Goal: Task Accomplishment & Management: Manage account settings

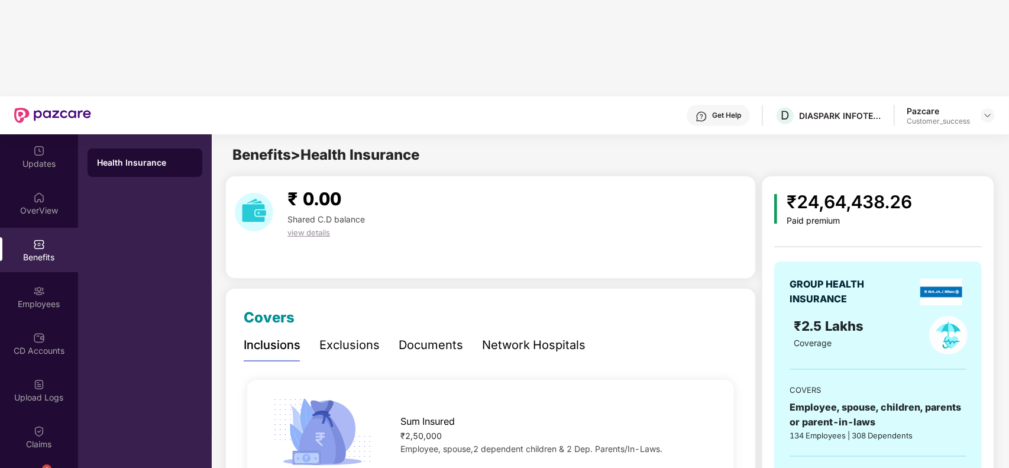
scroll to position [266, 0]
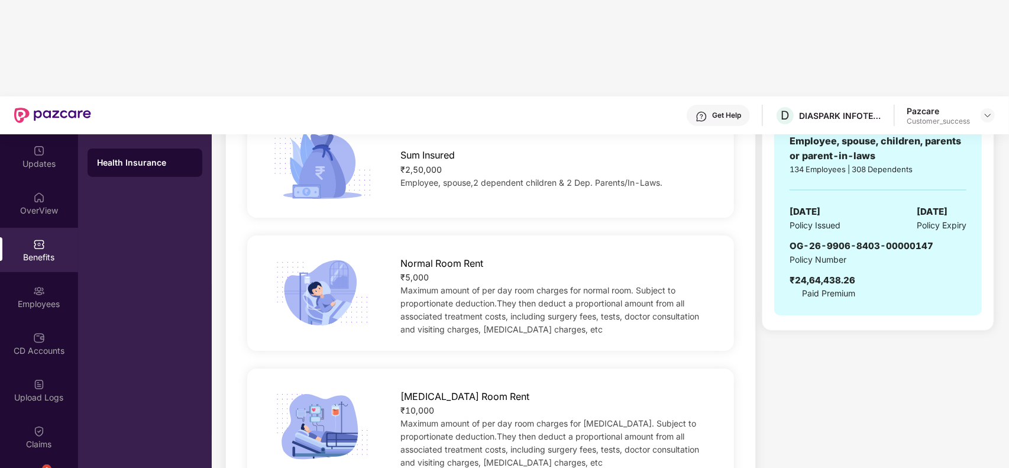
click at [980, 108] on div at bounding box center [987, 115] width 14 height 14
click at [989, 111] on img at bounding box center [987, 115] width 9 height 9
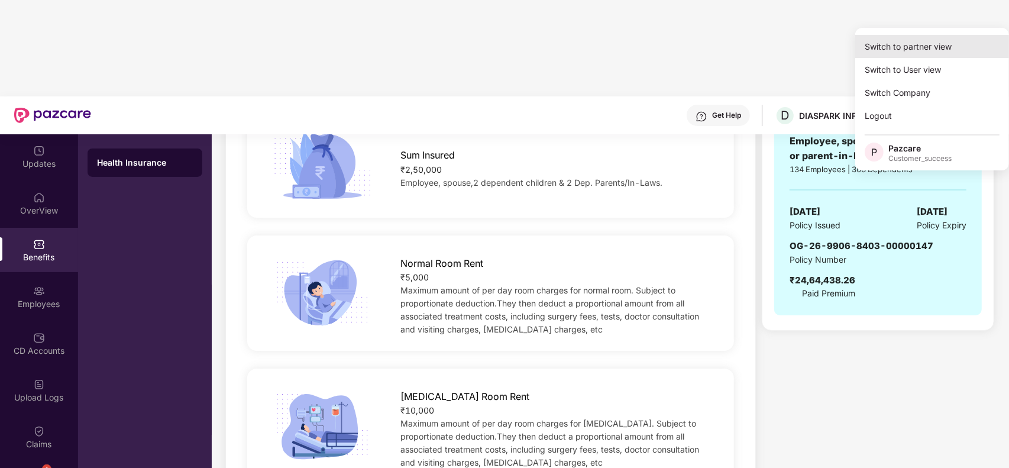
click at [932, 46] on div "Switch to partner view" at bounding box center [932, 46] width 154 height 23
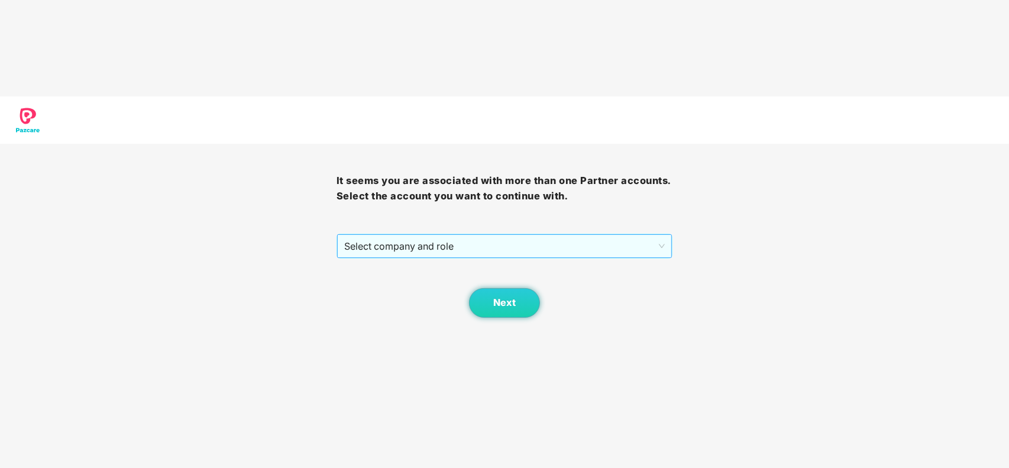
click at [473, 235] on span "Select company and role" at bounding box center [504, 246] width 321 height 22
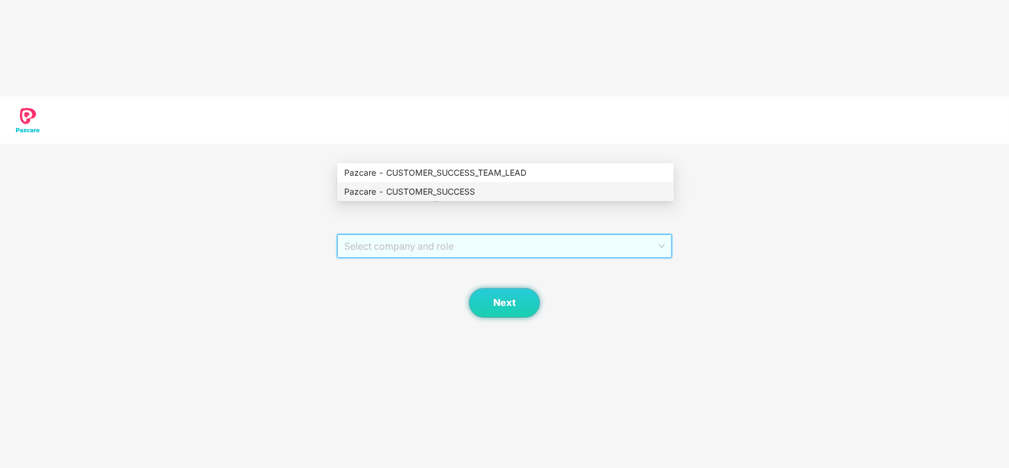
click at [430, 191] on div "Pazcare - CUSTOMER_SUCCESS" at bounding box center [505, 191] width 322 height 13
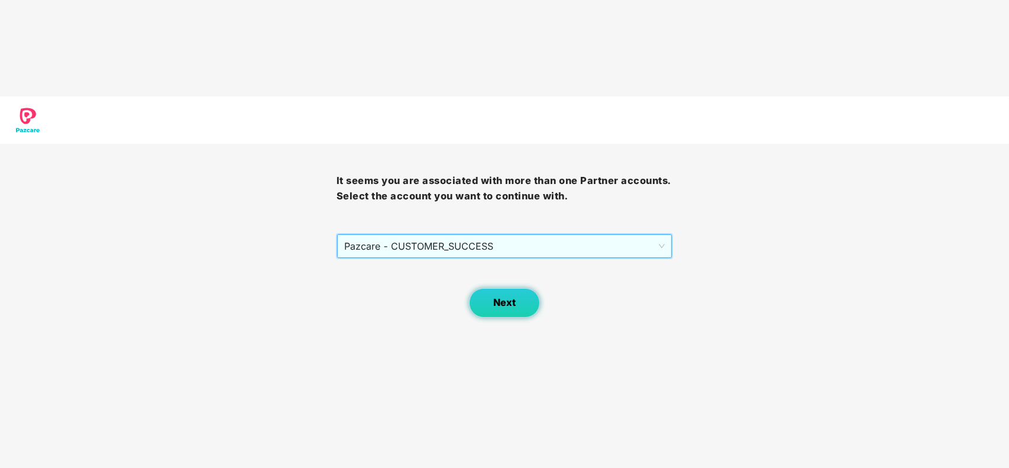
click at [494, 297] on span "Next" at bounding box center [504, 302] width 22 height 11
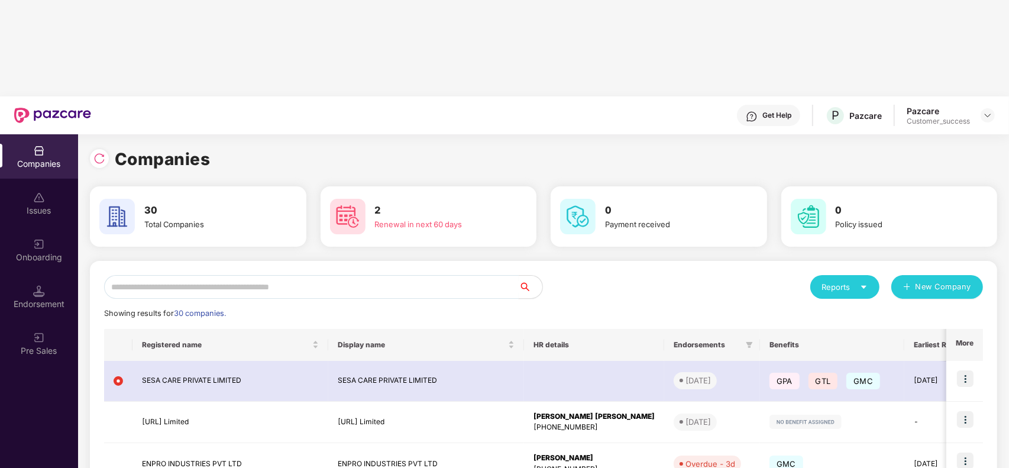
click at [232, 275] on input "text" at bounding box center [311, 287] width 414 height 24
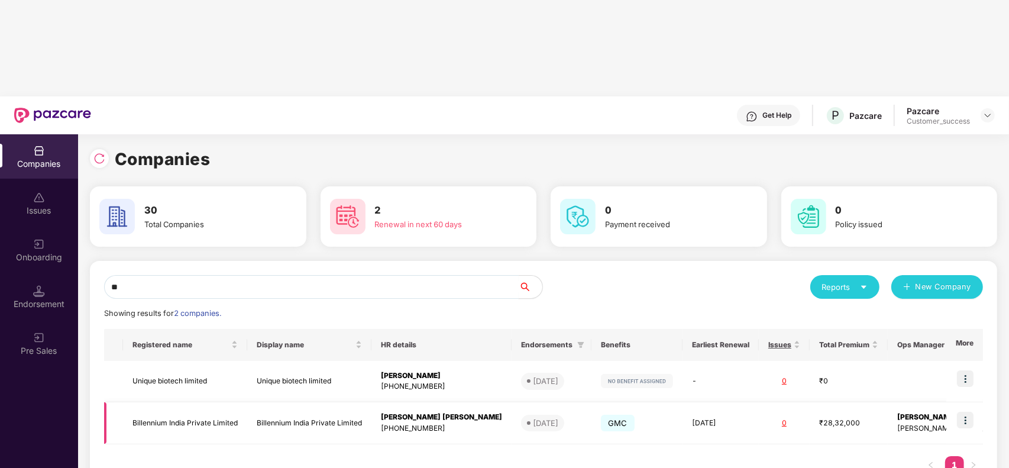
type input "**"
click at [968, 412] on img at bounding box center [965, 420] width 17 height 17
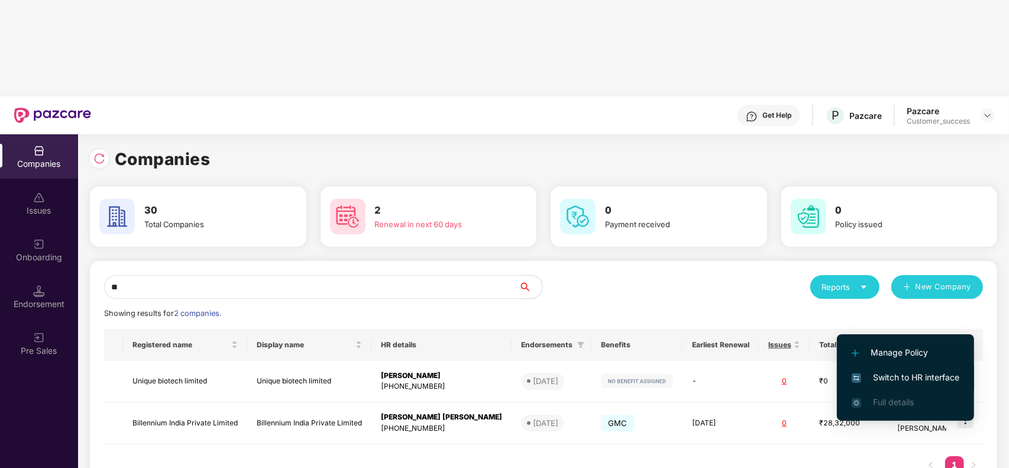
click at [868, 372] on span "Switch to HR interface" at bounding box center [905, 377] width 108 height 13
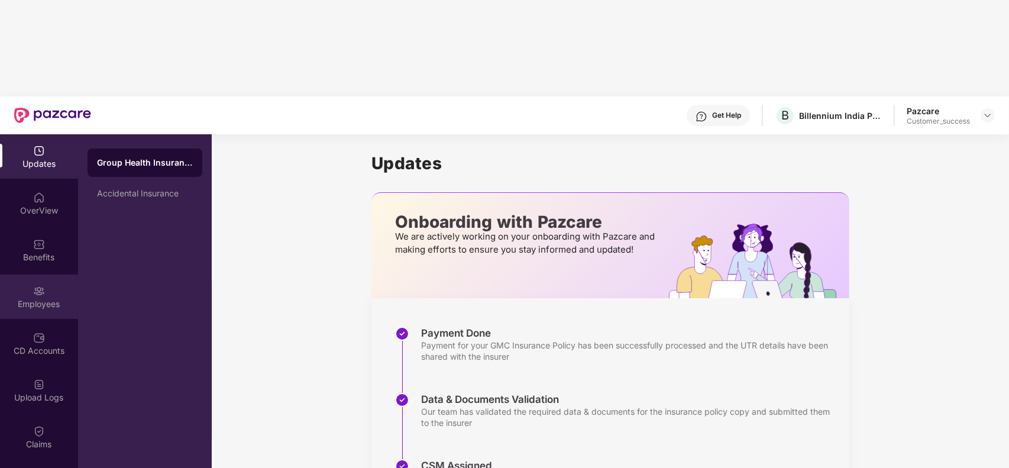
click at [36, 298] on div "Employees" at bounding box center [39, 304] width 78 height 12
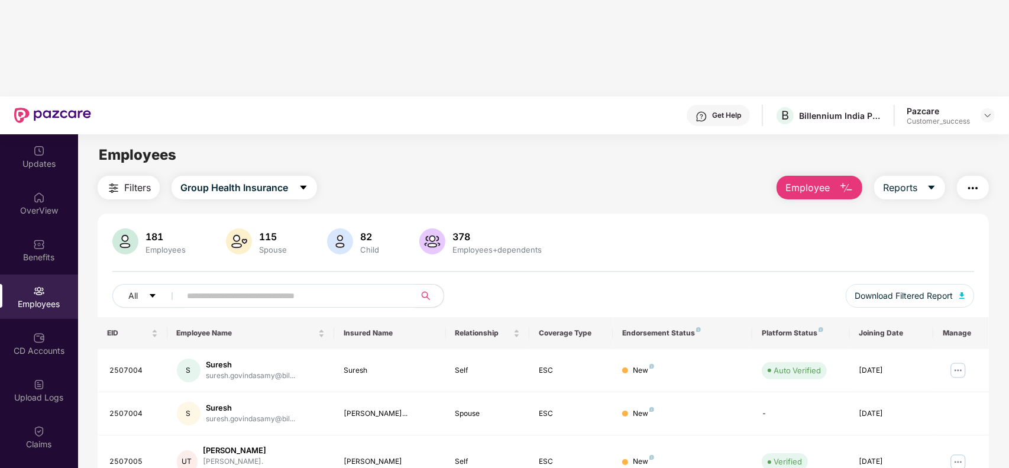
click at [344, 284] on span at bounding box center [294, 296] width 242 height 24
paste input "**********"
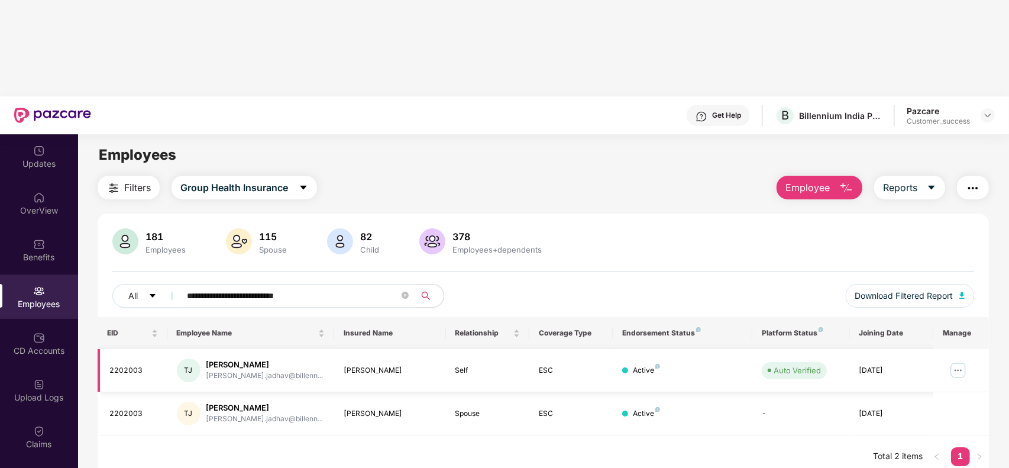
type input "**********"
click at [951, 361] on img at bounding box center [957, 370] width 19 height 19
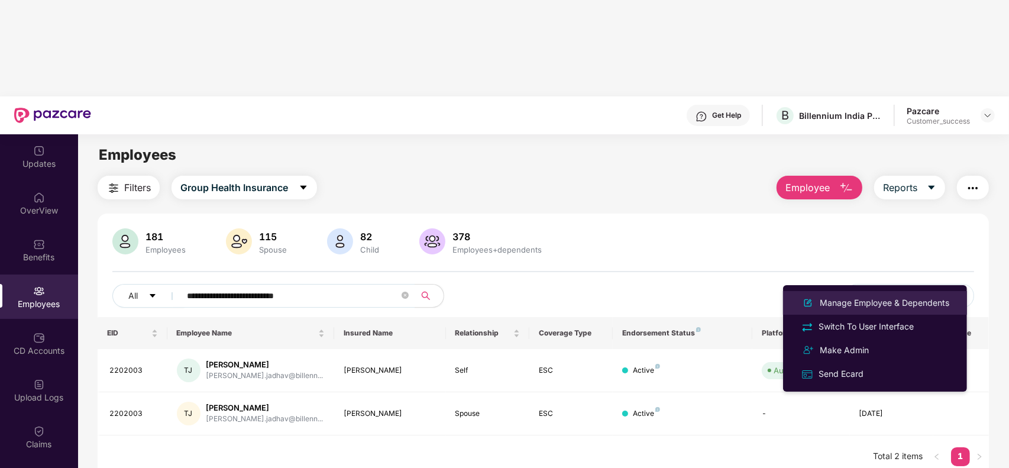
click at [890, 302] on div "Manage Employee & Dependents" at bounding box center [884, 302] width 134 height 13
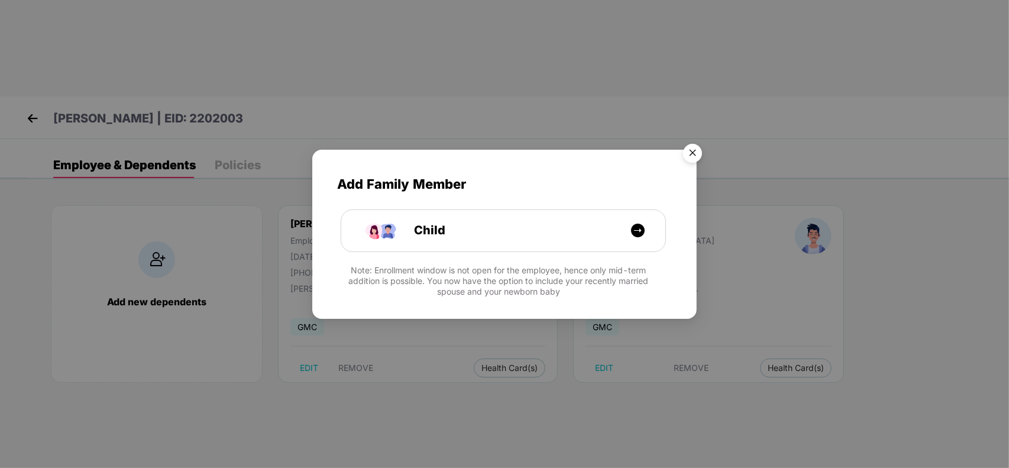
click at [693, 160] on img "Close" at bounding box center [692, 154] width 33 height 33
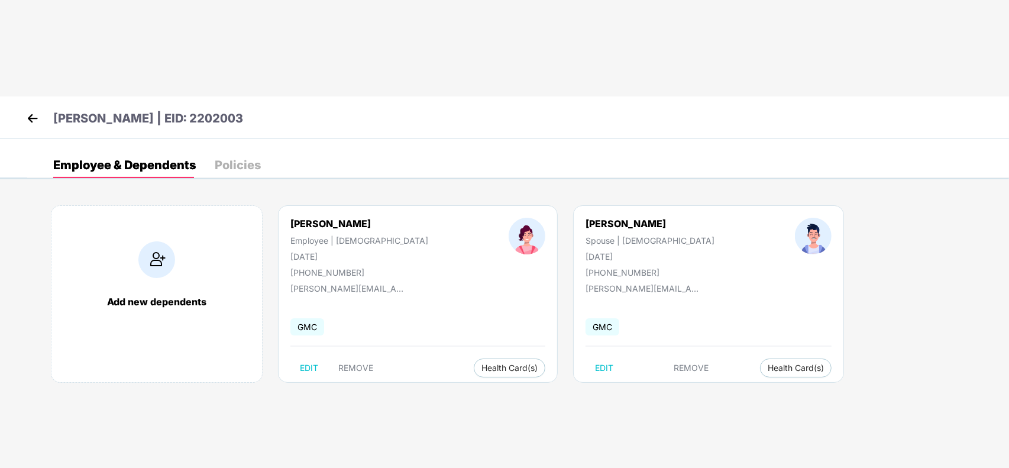
click at [40, 109] on img at bounding box center [33, 118] width 18 height 18
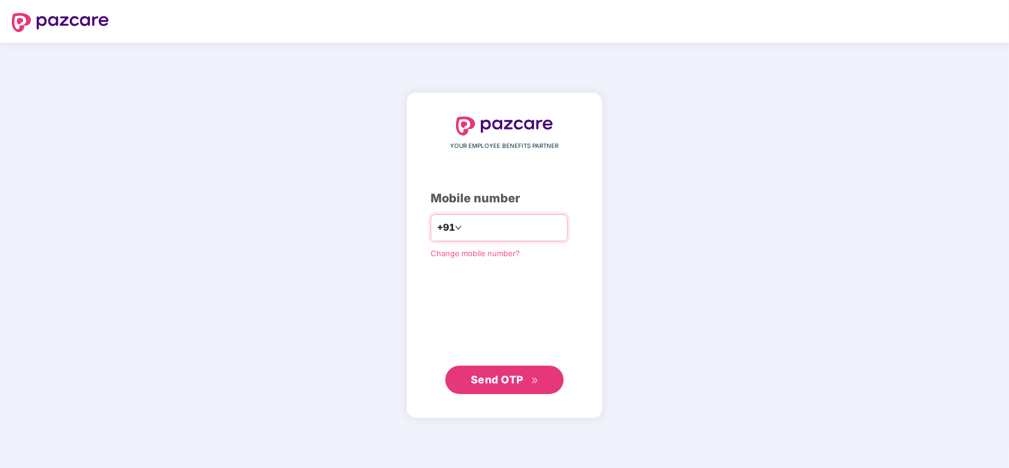
click at [487, 235] on input "number" at bounding box center [512, 227] width 97 height 19
type input "**********"
click at [494, 380] on span "Send OTP" at bounding box center [497, 379] width 53 height 12
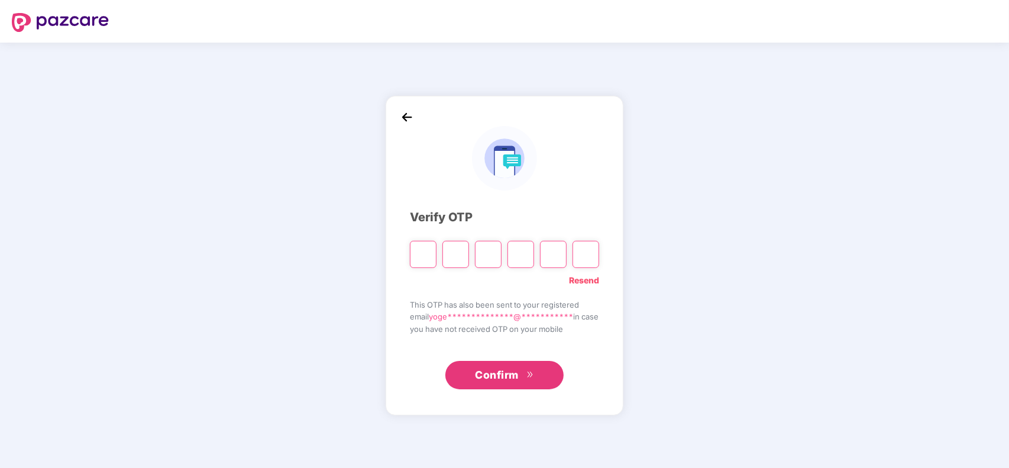
type input "*"
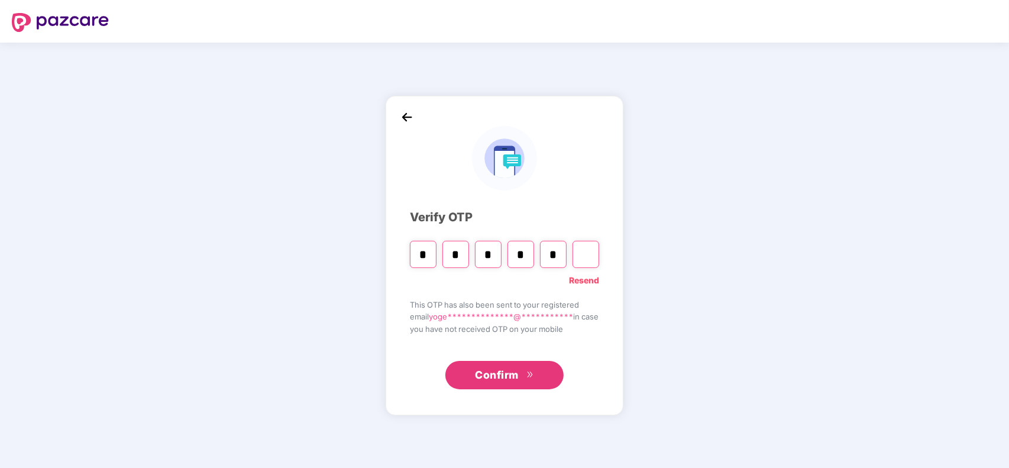
type input "*"
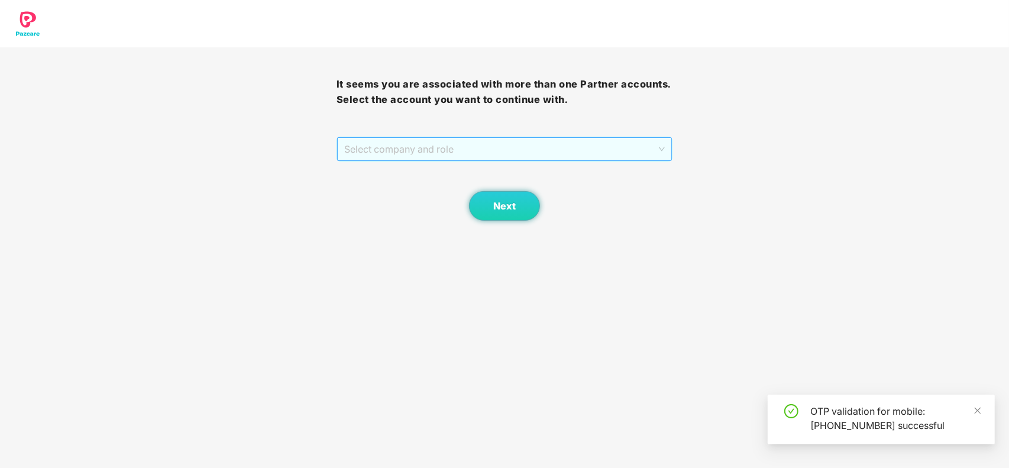
click at [451, 148] on span "Select company and role" at bounding box center [504, 149] width 321 height 22
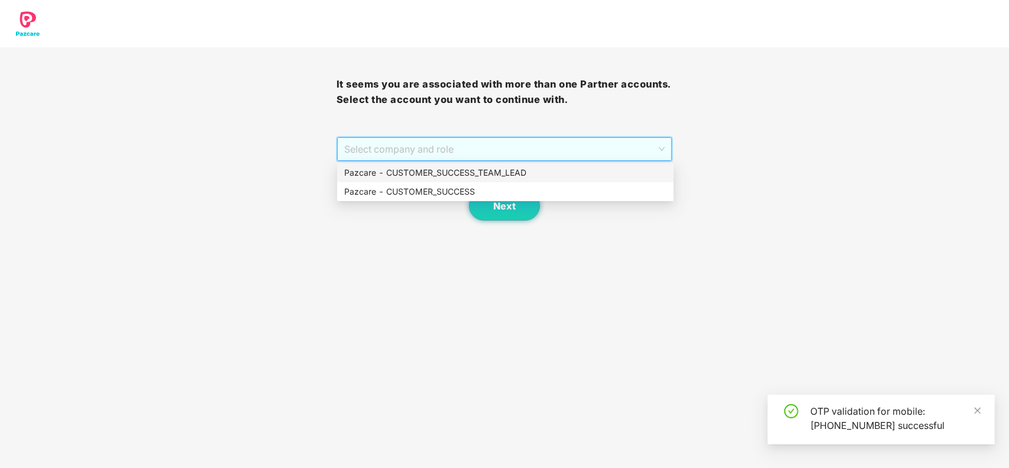
click at [433, 181] on div "Pazcare - CUSTOMER_SUCCESS_TEAM_LEAD" at bounding box center [505, 172] width 336 height 19
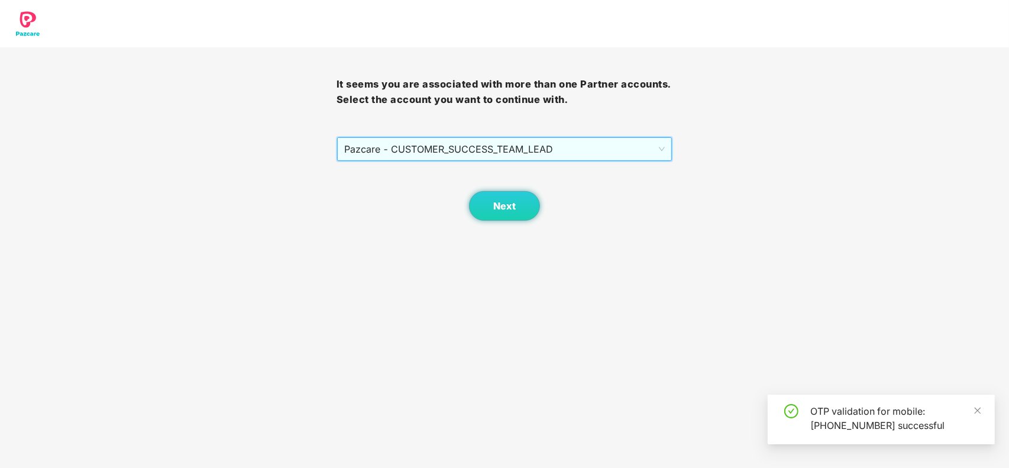
click at [442, 151] on span "Pazcare - CUSTOMER_SUCCESS_TEAM_LEAD" at bounding box center [504, 149] width 321 height 22
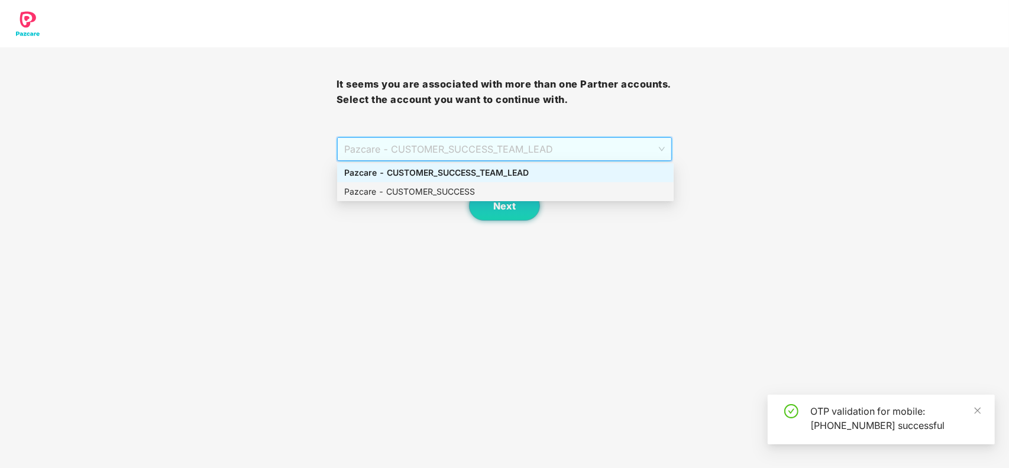
click at [432, 190] on div "Pazcare - CUSTOMER_SUCCESS" at bounding box center [505, 191] width 322 height 13
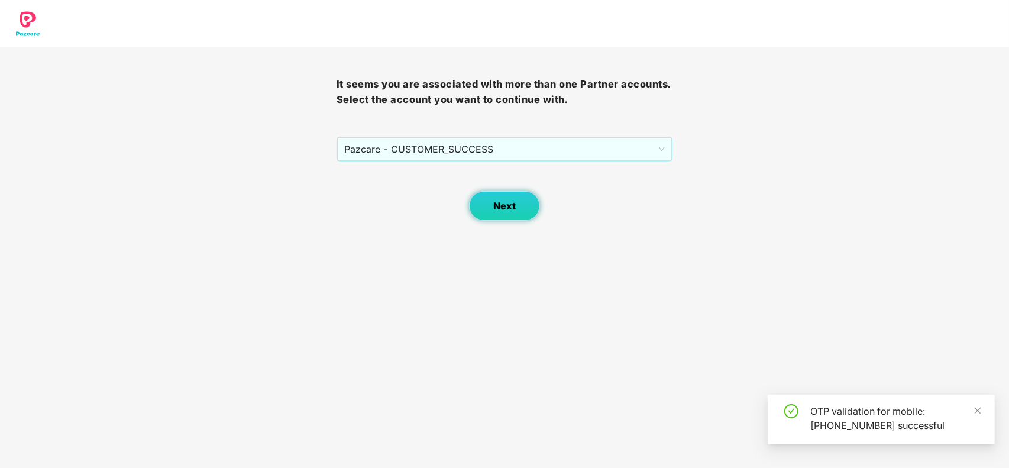
click at [501, 199] on button "Next" at bounding box center [504, 206] width 71 height 30
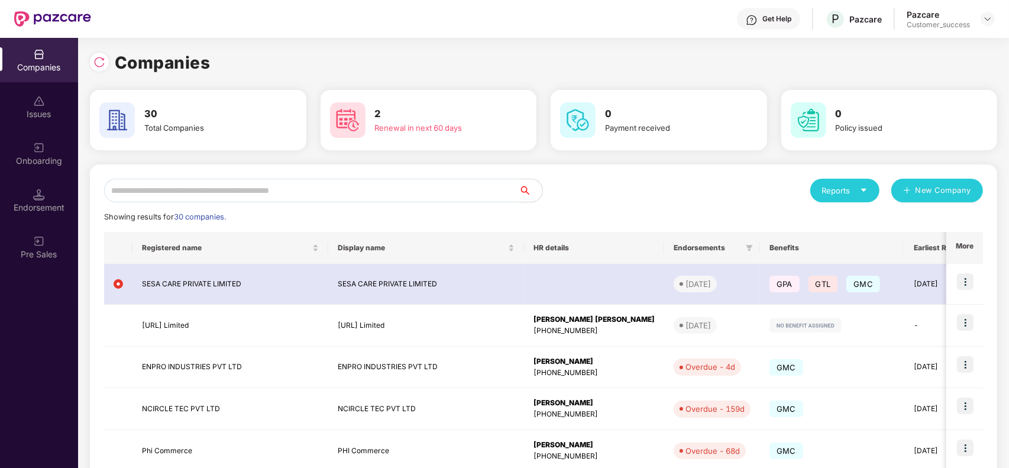
click at [388, 184] on input "text" at bounding box center [311, 191] width 414 height 24
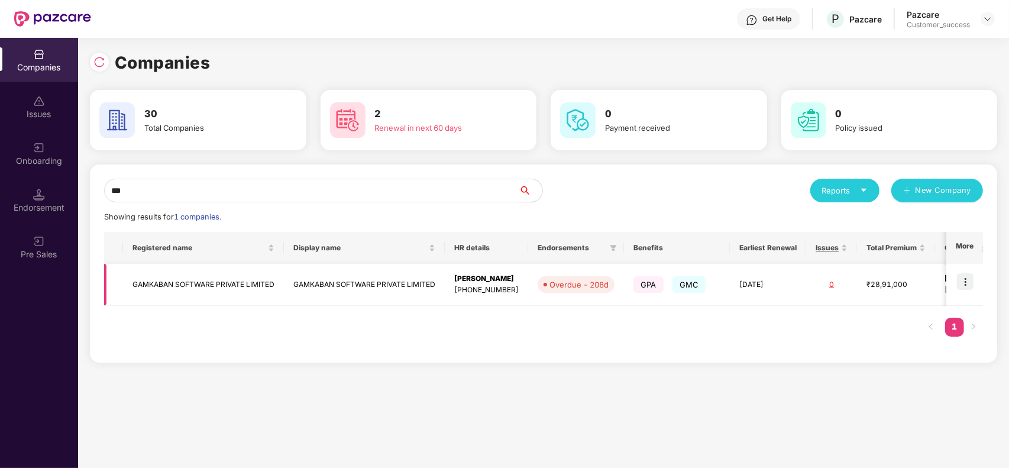
type input "***"
click at [215, 279] on td "GAMKABAN SOFTWARE PRIVATE LIMITED" at bounding box center [203, 285] width 161 height 42
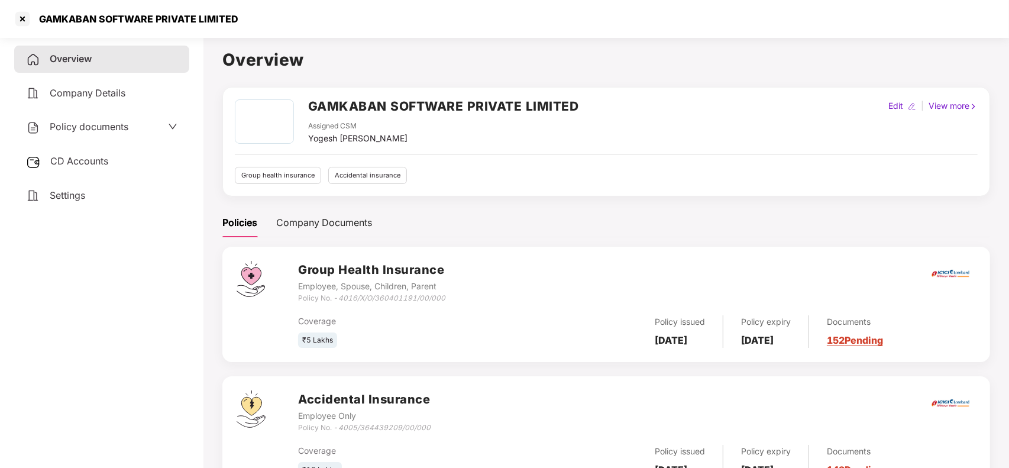
click at [117, 125] on span "Policy documents" at bounding box center [89, 127] width 79 height 12
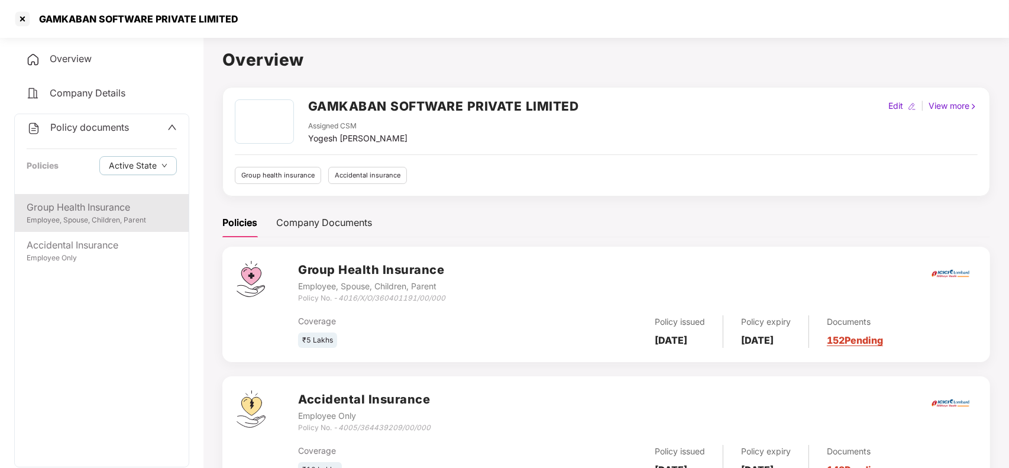
click at [95, 209] on div "Group Health Insurance" at bounding box center [102, 207] width 150 height 15
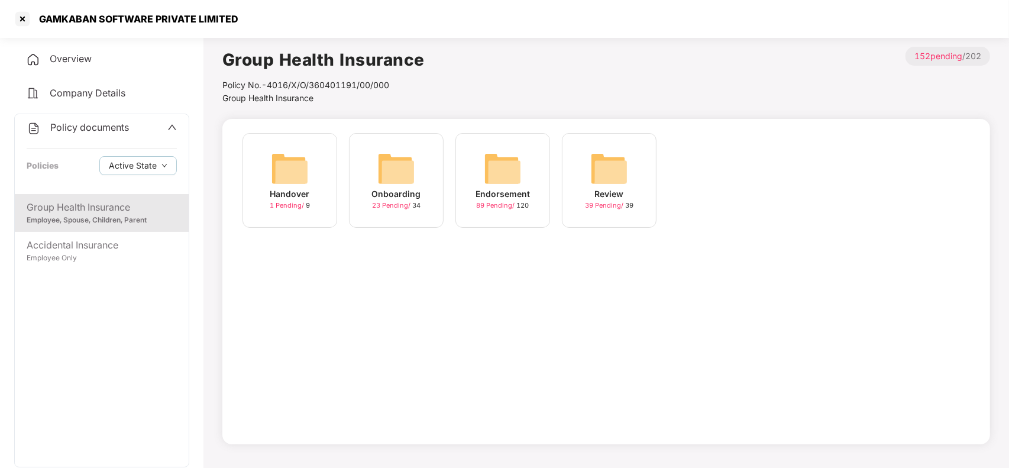
click at [294, 182] on img at bounding box center [290, 169] width 38 height 38
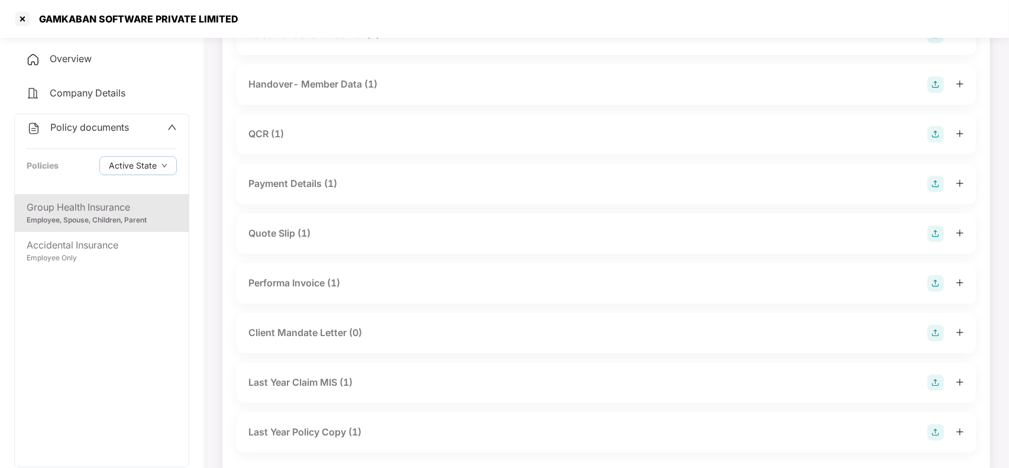
scroll to position [140, 0]
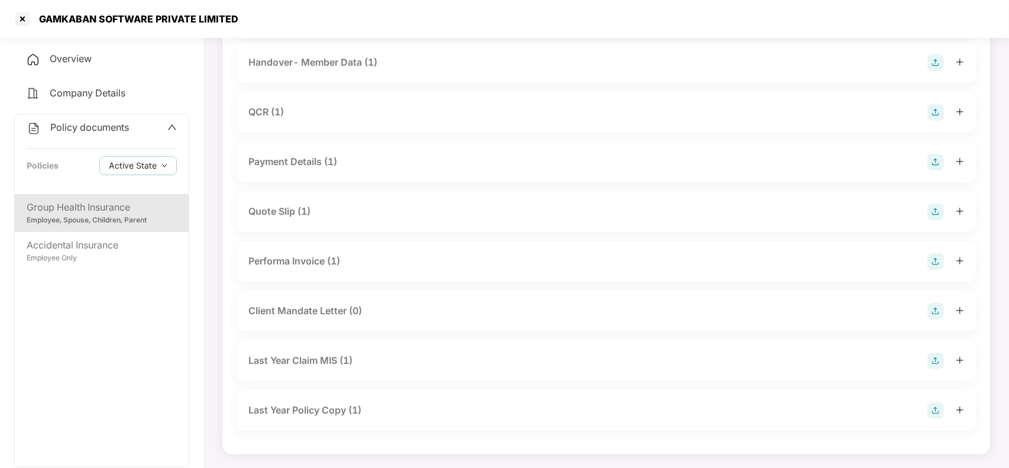
click at [988, 239] on div "Sales Handover Checklist (1) Handover- Member Data (1) QCR (1) Payment Details …" at bounding box center [605, 216] width 767 height 475
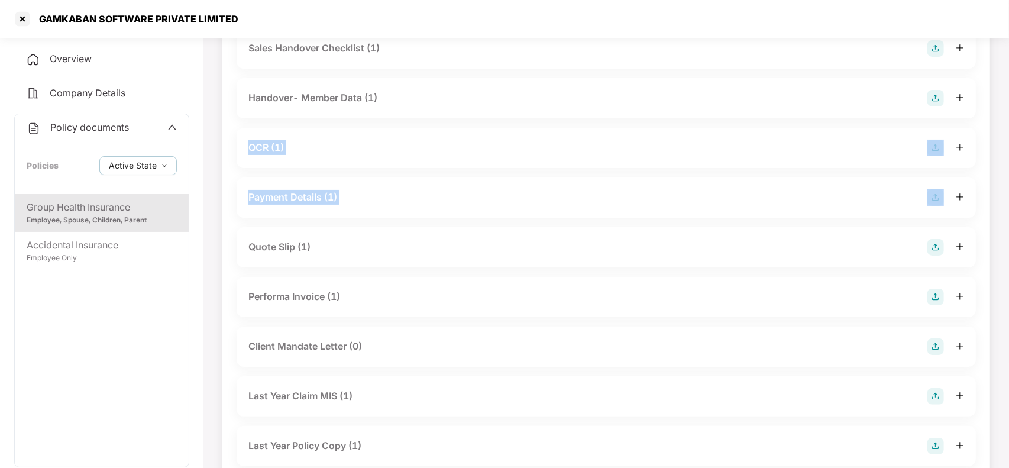
drag, startPoint x: 1008, startPoint y: 176, endPoint x: 1009, endPoint y: 98, distance: 77.5
click at [1008, 98] on html "GAMKABAN SOFTWARE PRIVATE LIMITED Overview Company Details Policy documents Pol…" at bounding box center [504, 129] width 1009 height 468
click at [1006, 111] on main "Group Health Insurance Policy No.- 4016/X/O/360401191/00/000 Group Health Insur…" at bounding box center [605, 216] width 805 height 576
click at [997, 115] on main "Group Health Insurance Policy No.- 4016/X/O/360401191/00/000 Group Health Insur…" at bounding box center [605, 216] width 805 height 576
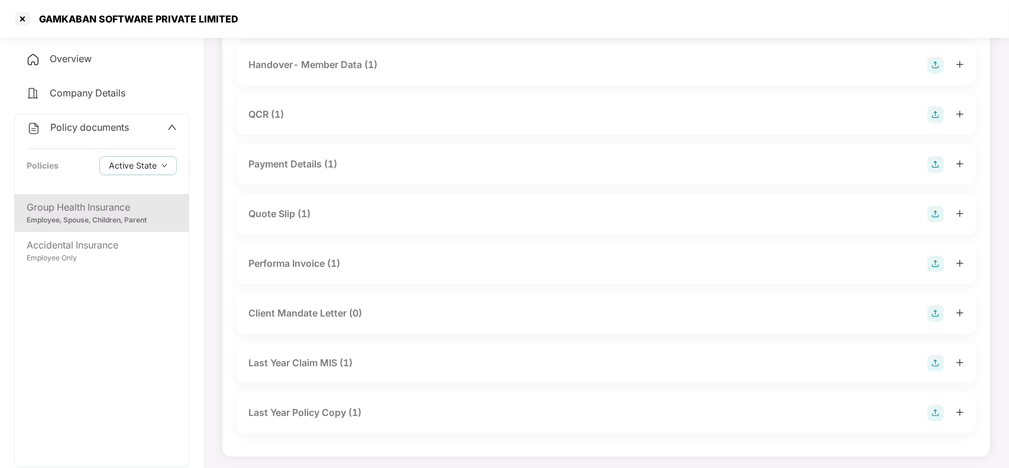
scroll to position [140, 0]
click at [24, 18] on div at bounding box center [22, 18] width 19 height 19
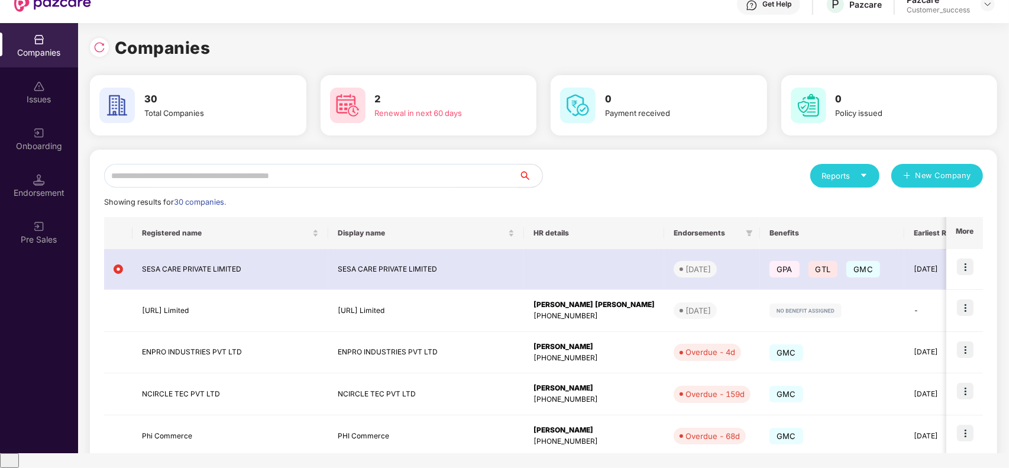
scroll to position [0, 0]
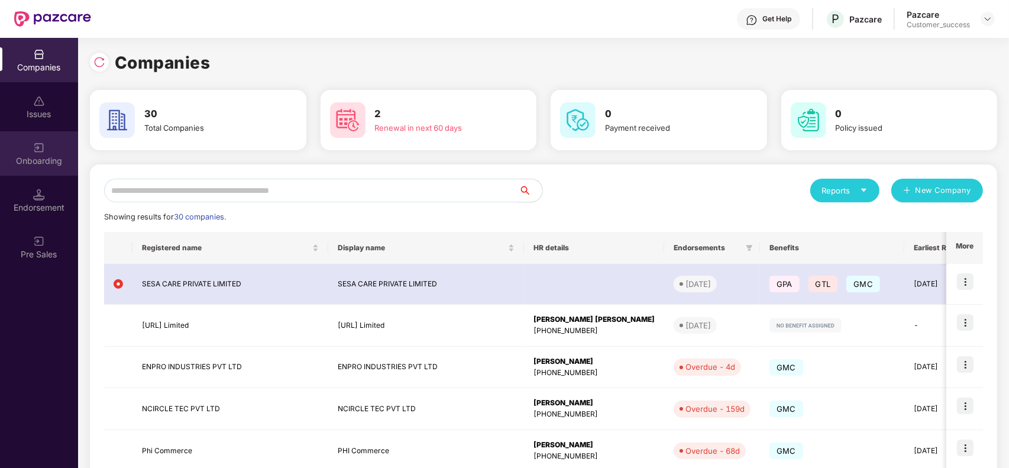
click at [24, 157] on div "Onboarding" at bounding box center [39, 161] width 78 height 12
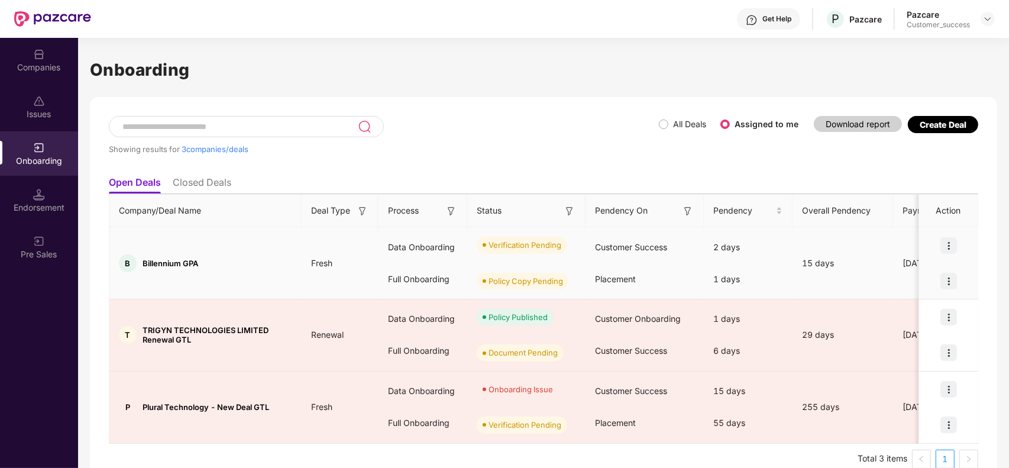
click at [952, 250] on img at bounding box center [948, 245] width 17 height 17
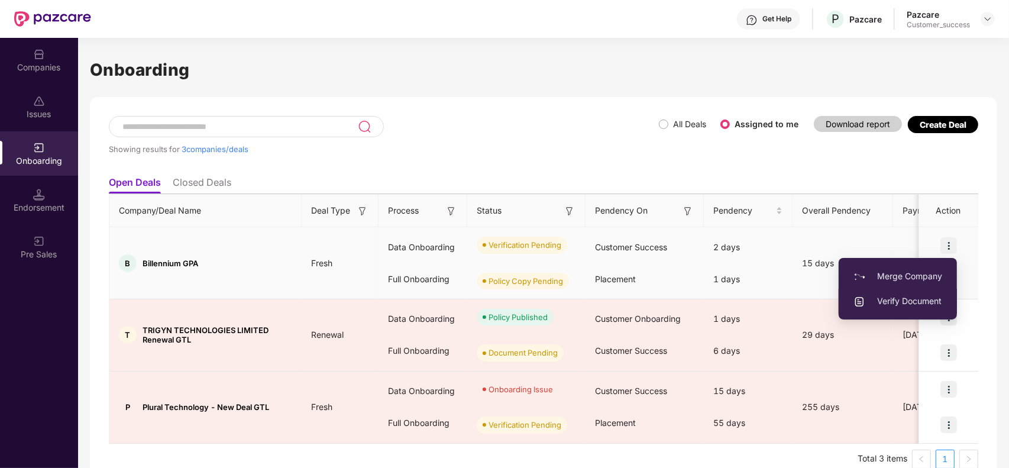
click at [920, 305] on span "Verify Document" at bounding box center [897, 300] width 89 height 13
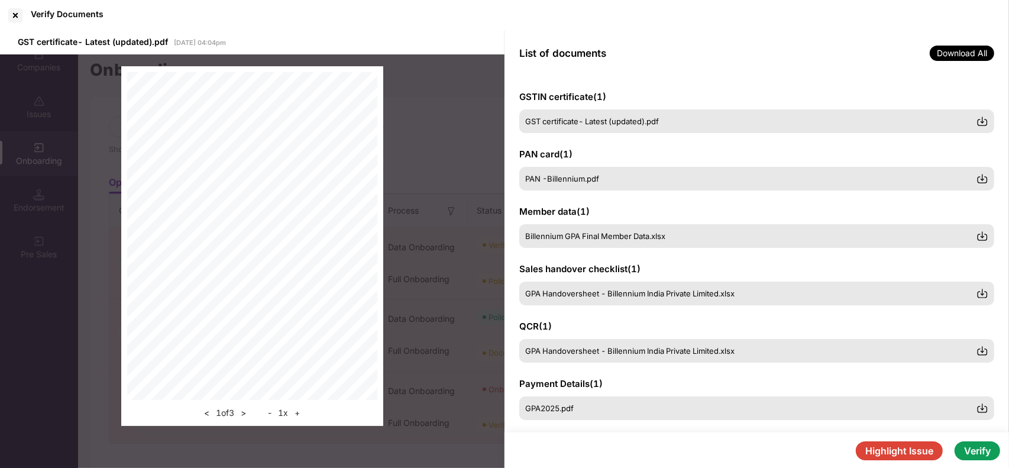
click at [983, 451] on button "Verify" at bounding box center [977, 450] width 46 height 19
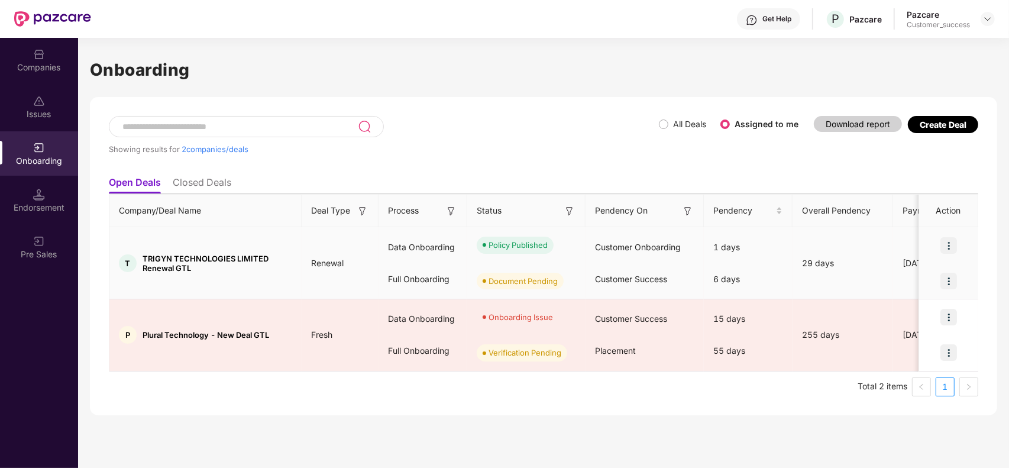
click at [953, 280] on img at bounding box center [948, 281] width 17 height 17
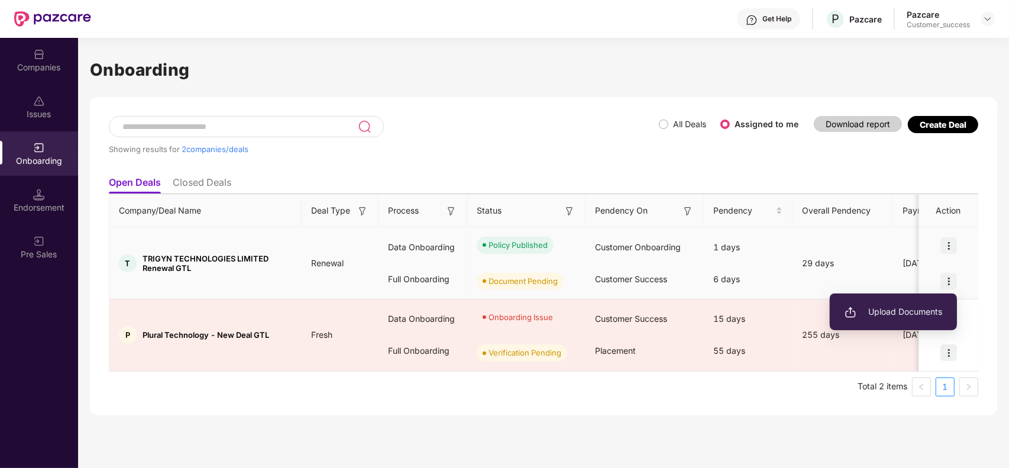
click at [915, 312] on span "Upload Documents" at bounding box center [893, 311] width 98 height 13
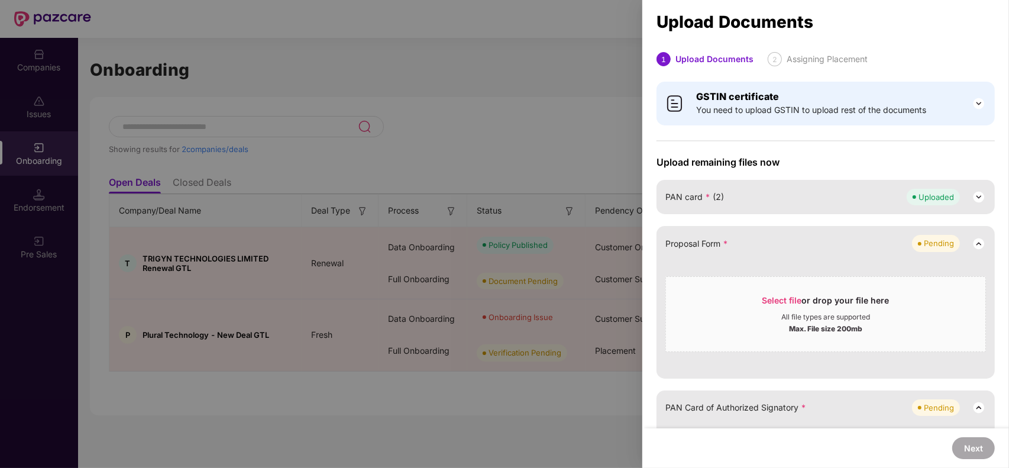
scroll to position [329, 0]
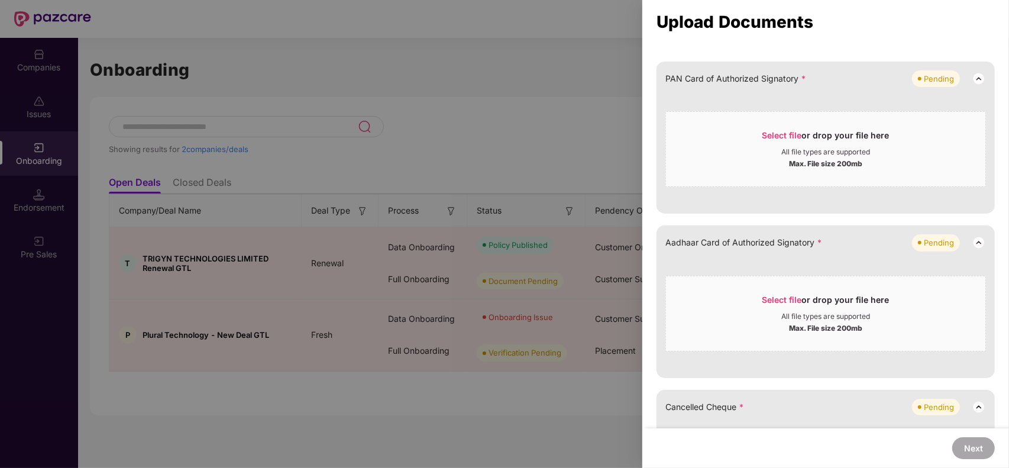
click at [459, 130] on div at bounding box center [504, 234] width 1009 height 468
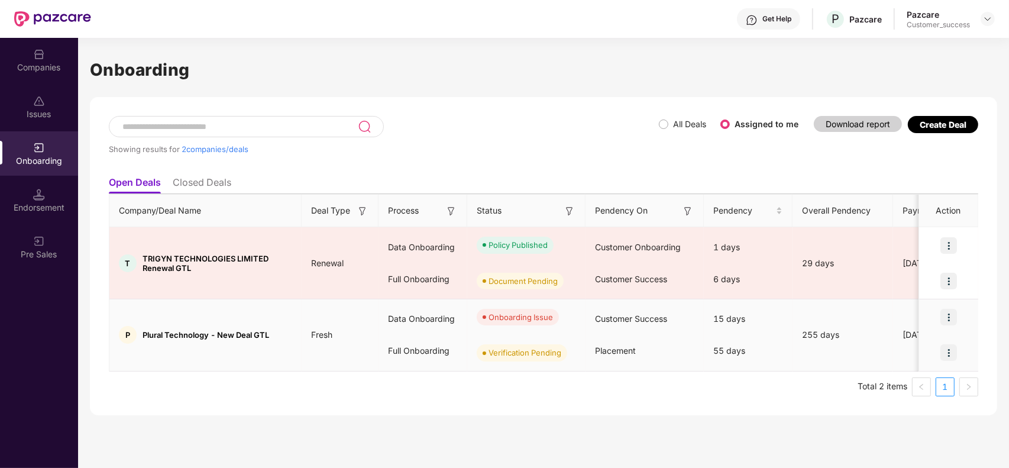
click at [951, 320] on img at bounding box center [948, 317] width 17 height 17
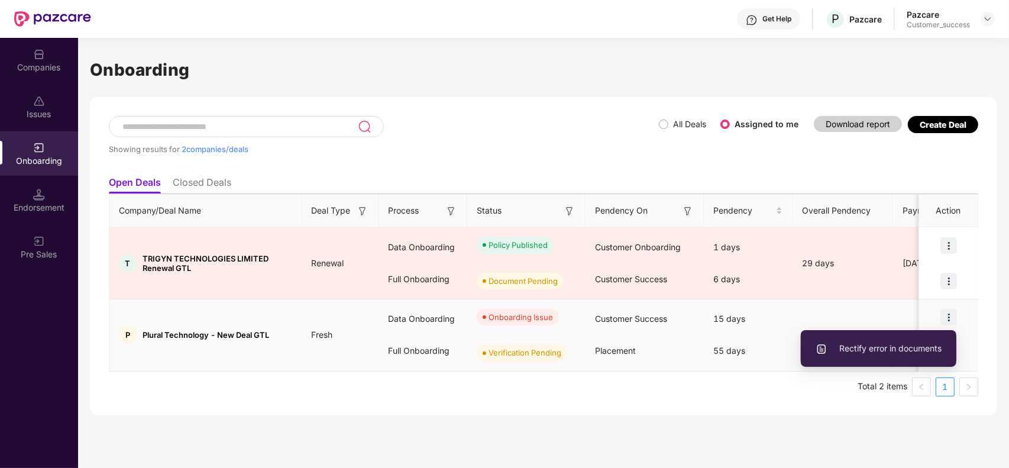
click at [887, 350] on span "Rectify error in documents" at bounding box center [878, 348] width 126 height 13
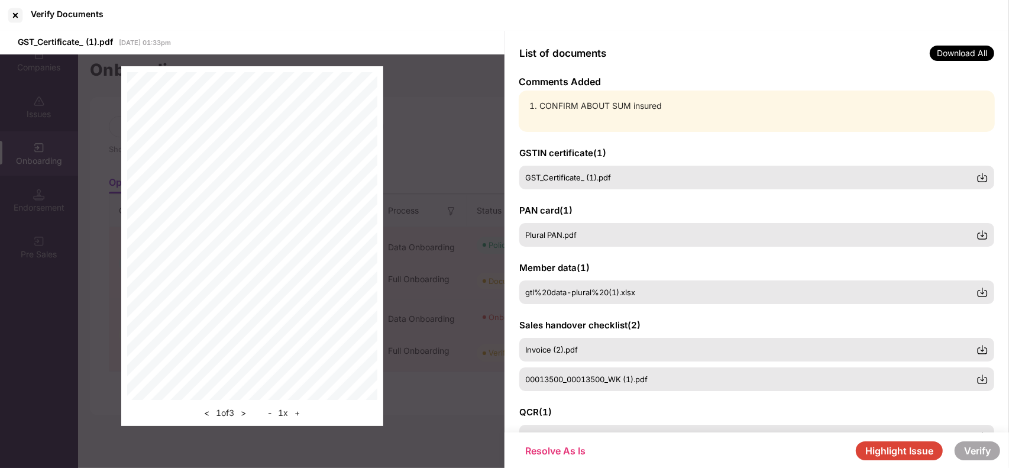
click at [725, 137] on div "GSTIN certificate ( 1 ) GST_Certificate_ (1).pdf PAN card ( 1 ) Plural PAN.pdf …" at bounding box center [756, 282] width 504 height 300
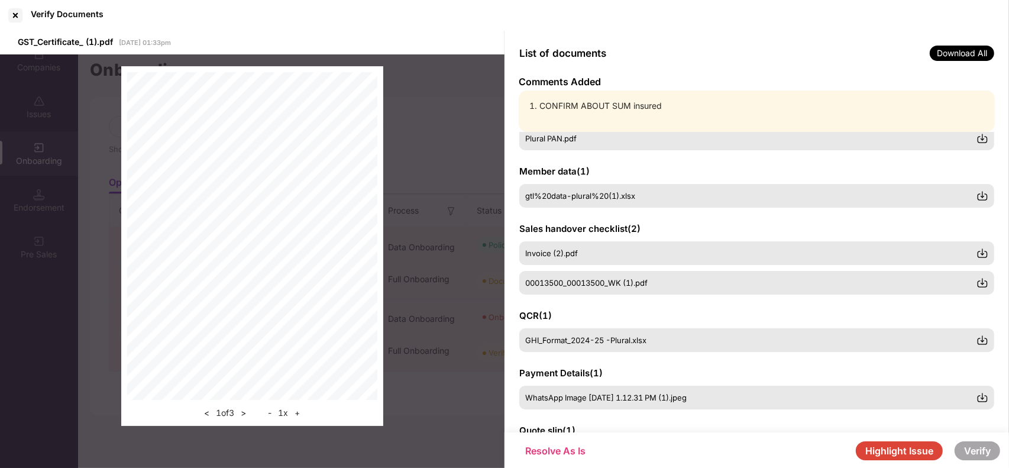
scroll to position [67, 0]
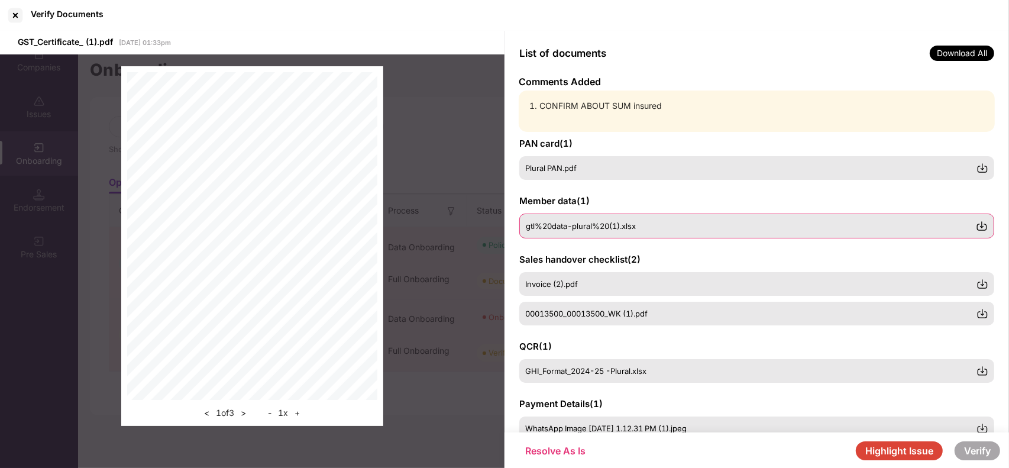
click at [983, 228] on img at bounding box center [982, 226] width 12 height 12
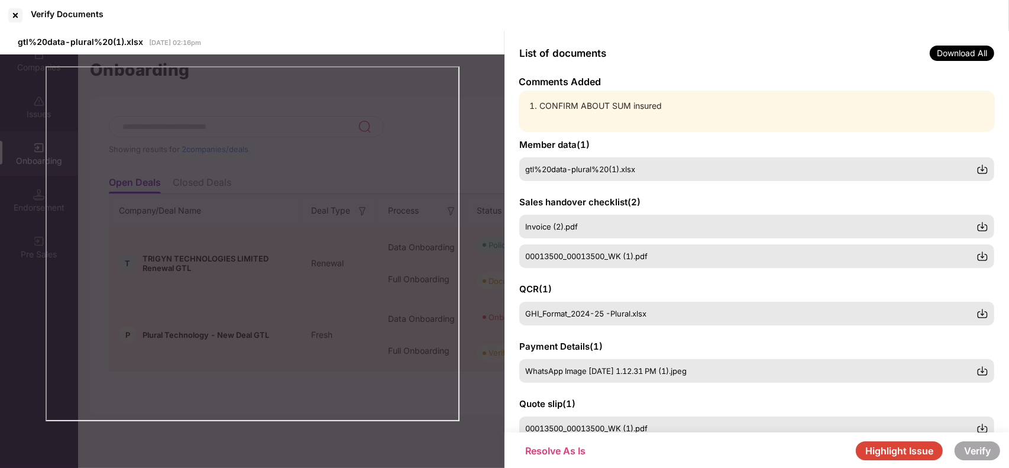
scroll to position [0, 0]
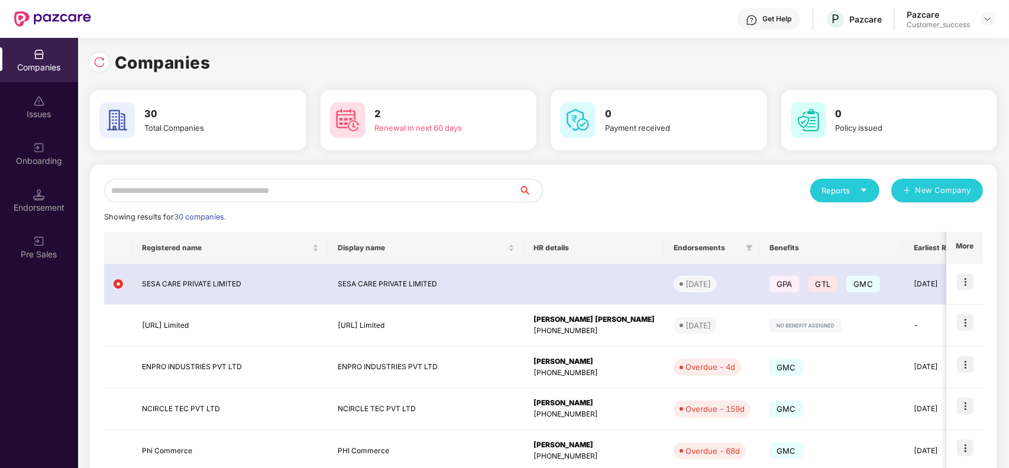
click at [309, 194] on input "text" at bounding box center [311, 191] width 414 height 24
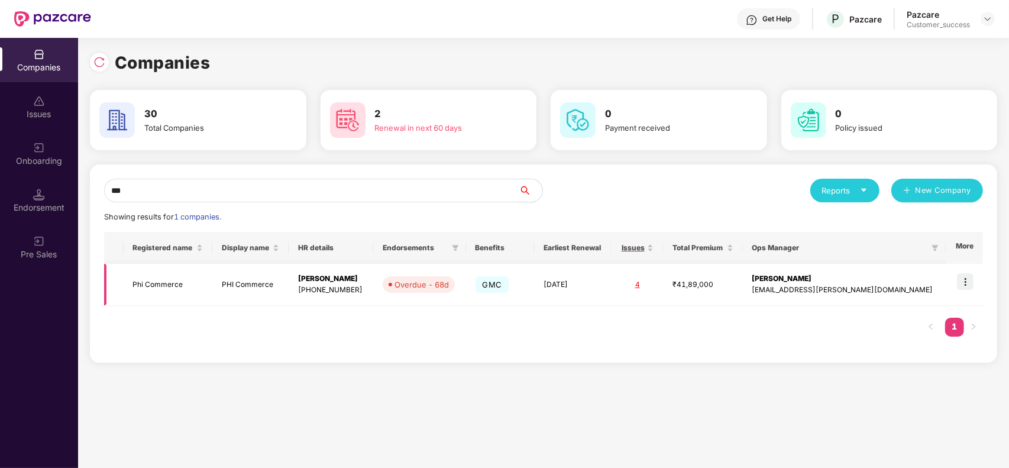
type input "***"
click at [962, 278] on img at bounding box center [965, 281] width 17 height 17
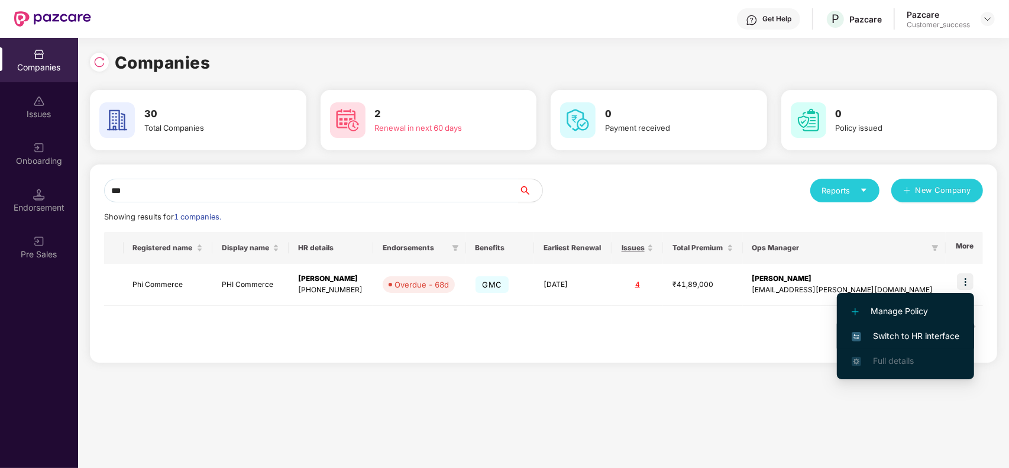
click at [884, 330] on span "Switch to HR interface" at bounding box center [905, 335] width 108 height 13
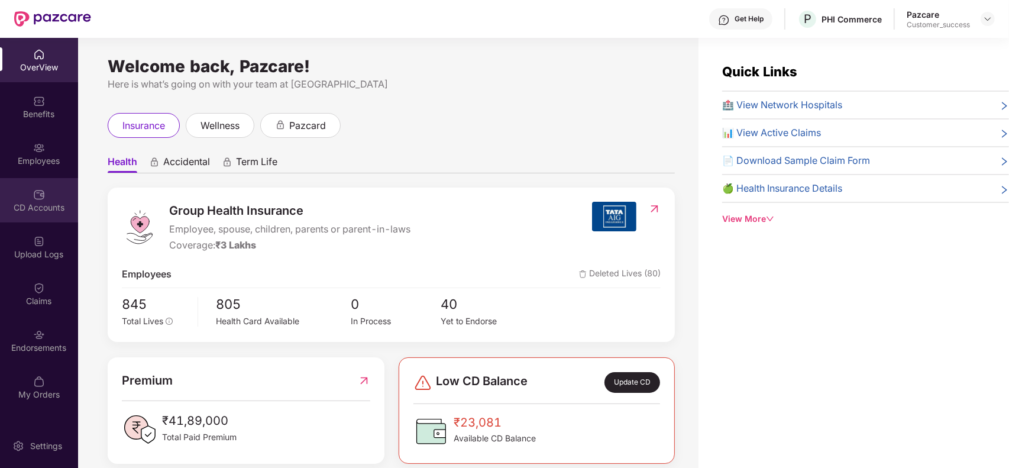
click at [51, 203] on div "CD Accounts" at bounding box center [39, 208] width 78 height 12
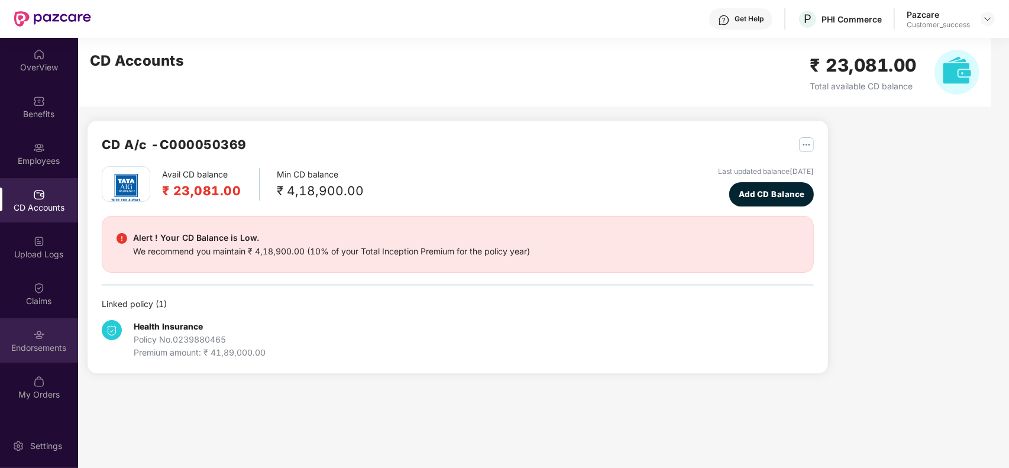
click at [54, 344] on div "Endorsements" at bounding box center [39, 348] width 78 height 12
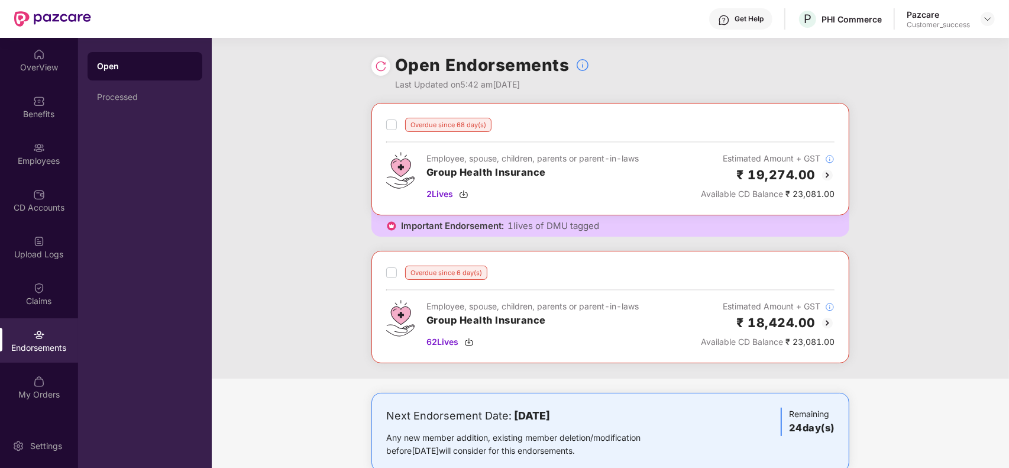
click at [377, 71] on img at bounding box center [381, 66] width 12 height 12
click at [129, 99] on div "Processed" at bounding box center [145, 96] width 96 height 9
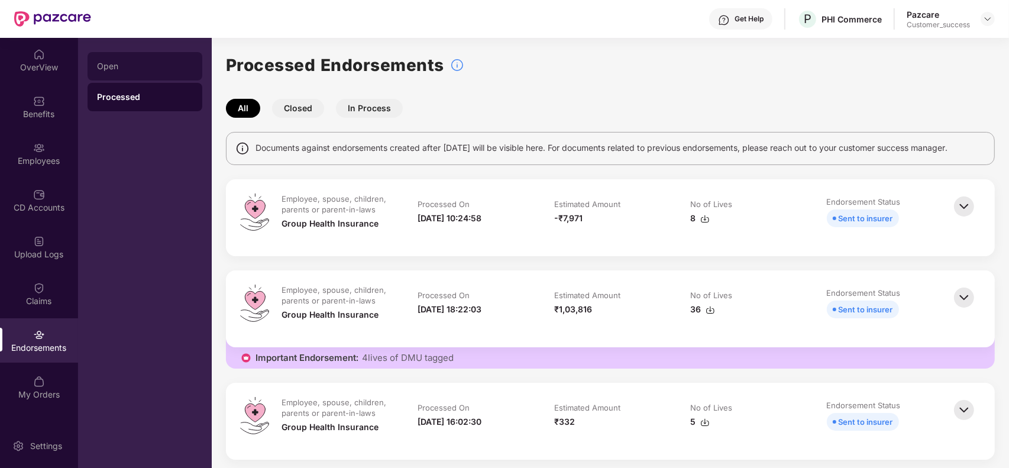
click at [119, 71] on div "Open" at bounding box center [145, 66] width 115 height 28
